Goal: Check status: Check status

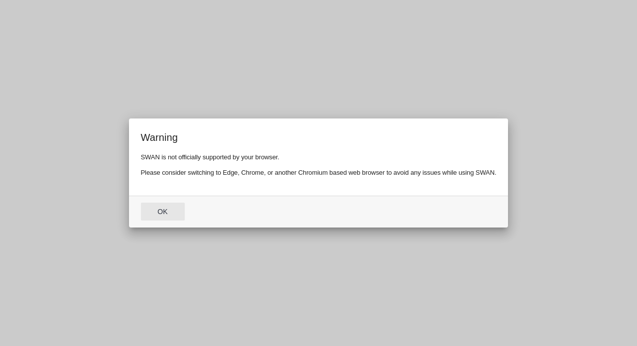
click at [164, 209] on button "Ok" at bounding box center [163, 212] width 44 height 18
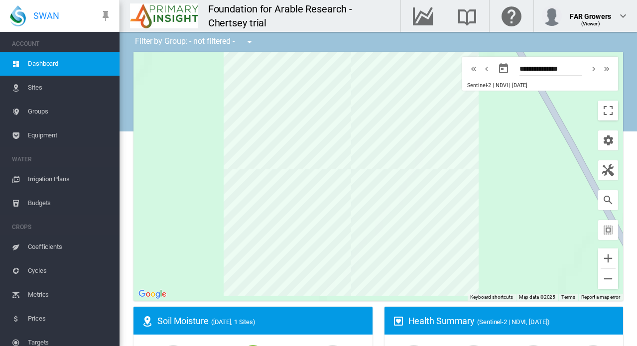
drag, startPoint x: 434, startPoint y: 236, endPoint x: 412, endPoint y: 225, distance: 23.8
click at [412, 225] on div at bounding box center [379, 176] width 490 height 249
click at [599, 280] on button "Zoom out" at bounding box center [609, 279] width 20 height 20
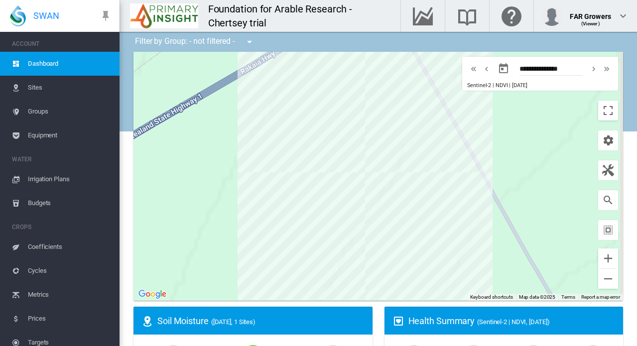
click at [57, 134] on span "Equipment" at bounding box center [70, 136] width 84 height 24
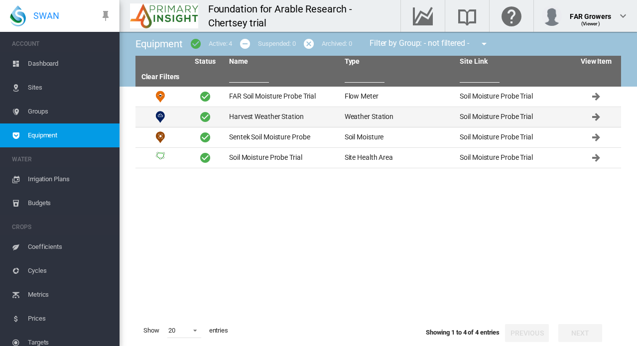
click at [271, 120] on td "Harvest Weather Station" at bounding box center [283, 117] width 116 height 20
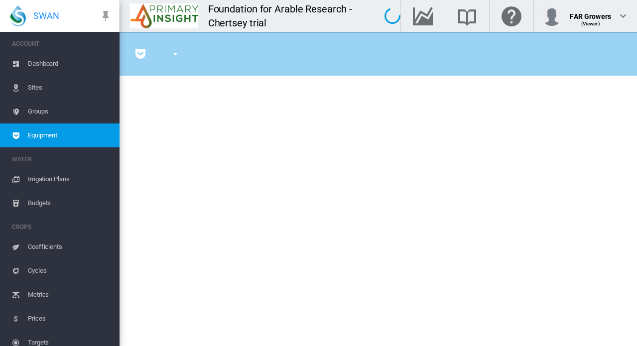
click at [623, 15] on md-icon "icon-chevron-down" at bounding box center [623, 16] width 12 height 12
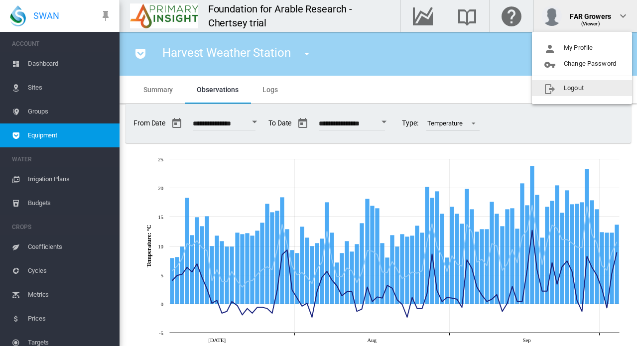
click at [576, 84] on button "Logout" at bounding box center [582, 88] width 100 height 16
